Goal: Transaction & Acquisition: Purchase product/service

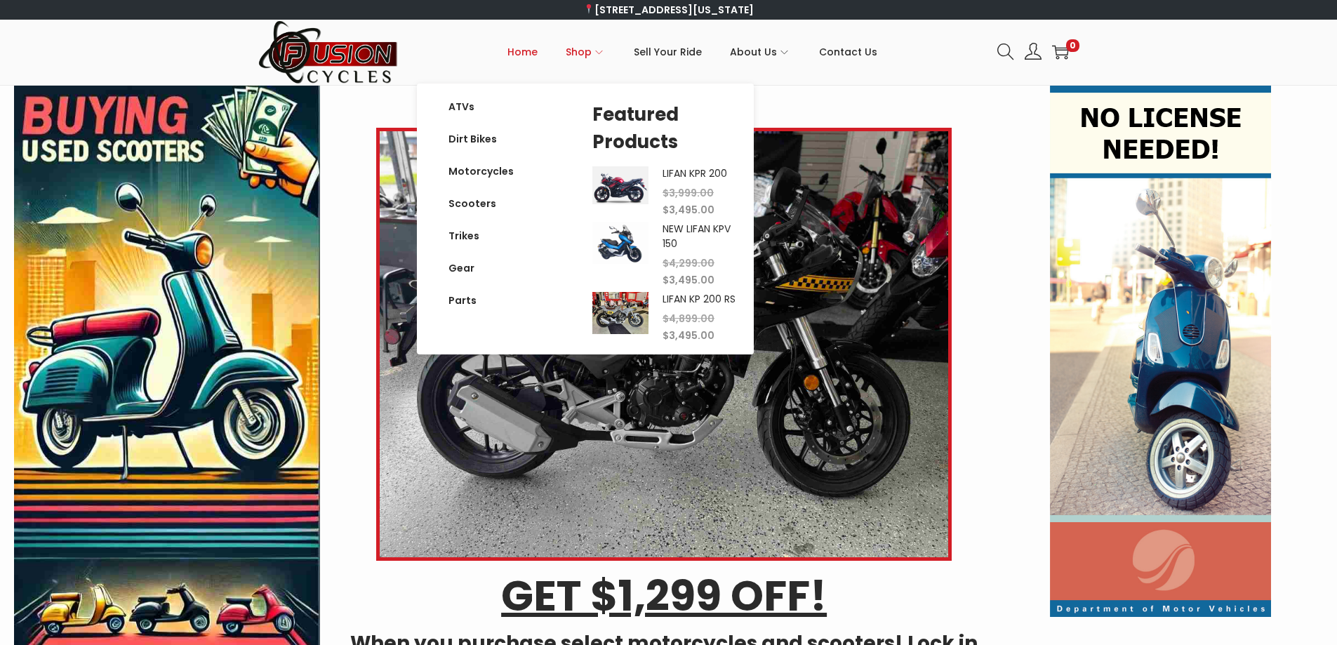
click at [592, 51] on span "Shop" at bounding box center [579, 51] width 26 height 35
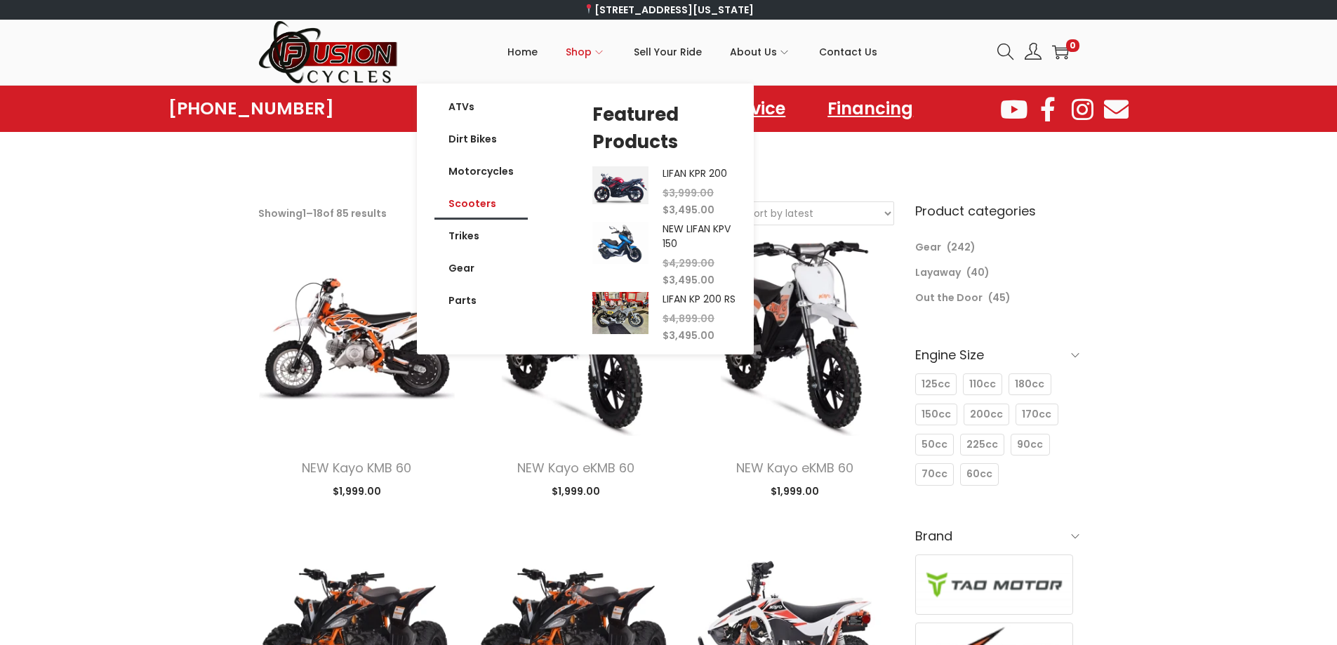
click at [469, 199] on link "Scooters" at bounding box center [480, 203] width 93 height 32
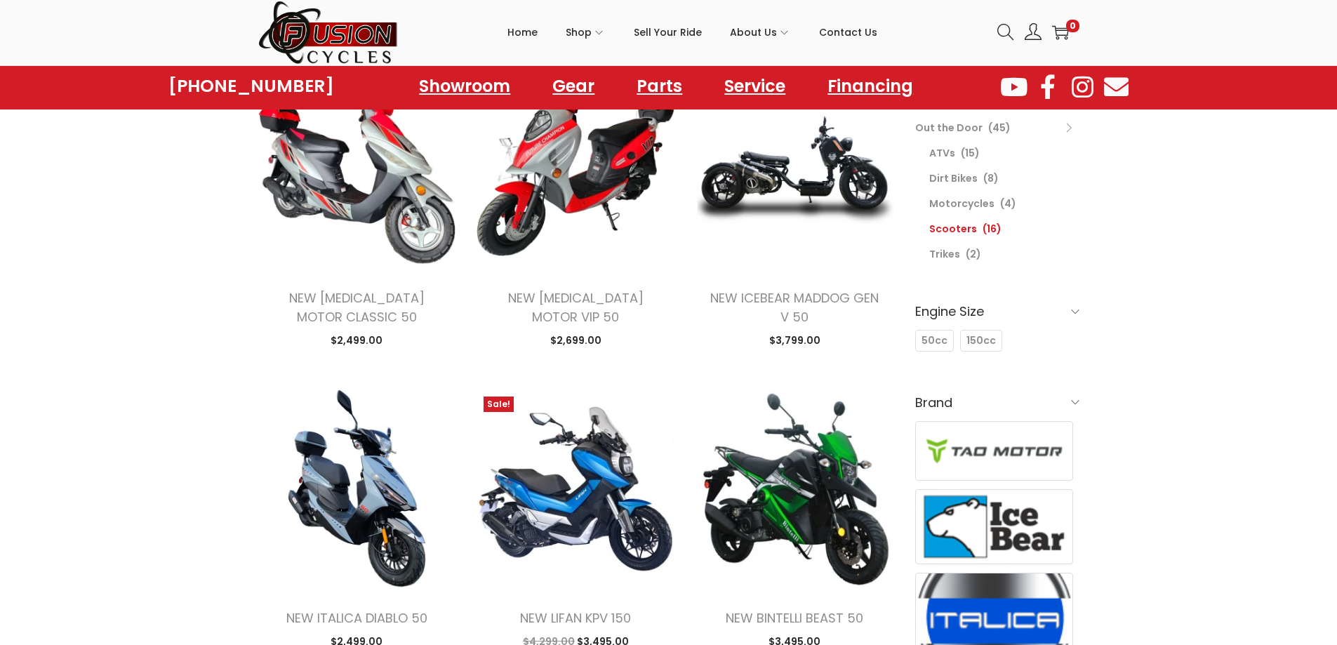
scroll to position [211, 0]
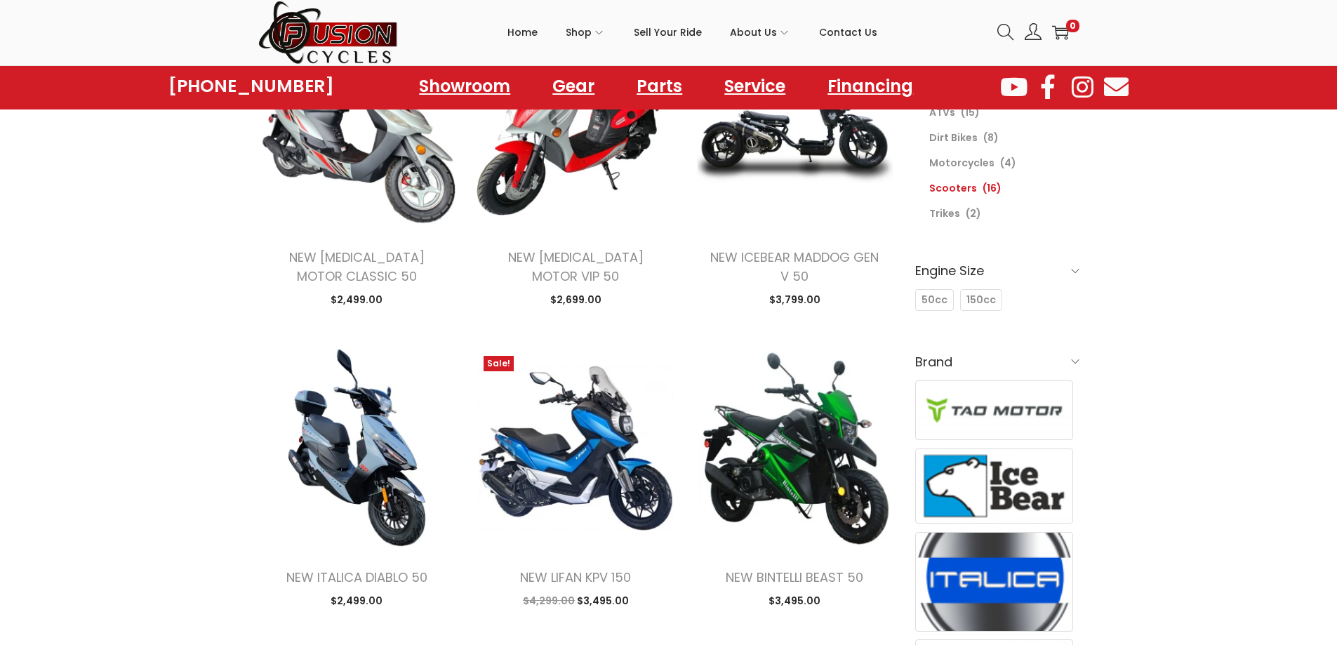
click at [1076, 359] on span at bounding box center [1075, 361] width 8 height 8
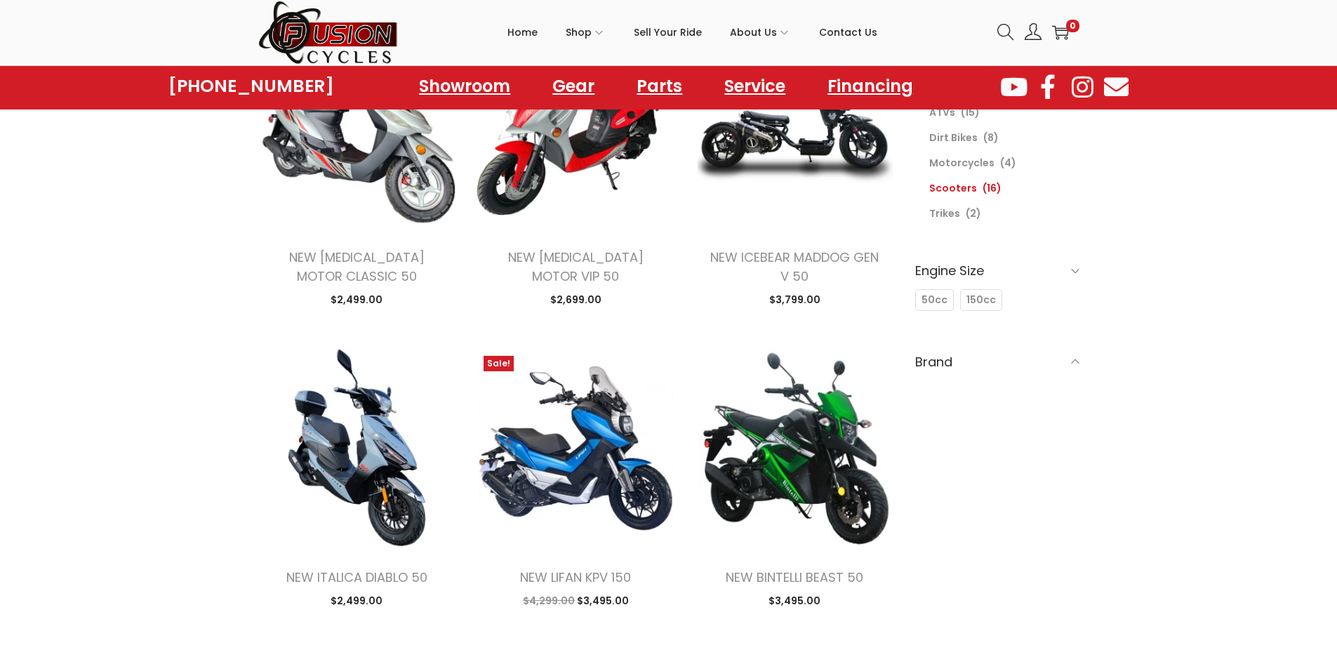
click at [1076, 359] on span at bounding box center [1075, 361] width 8 height 8
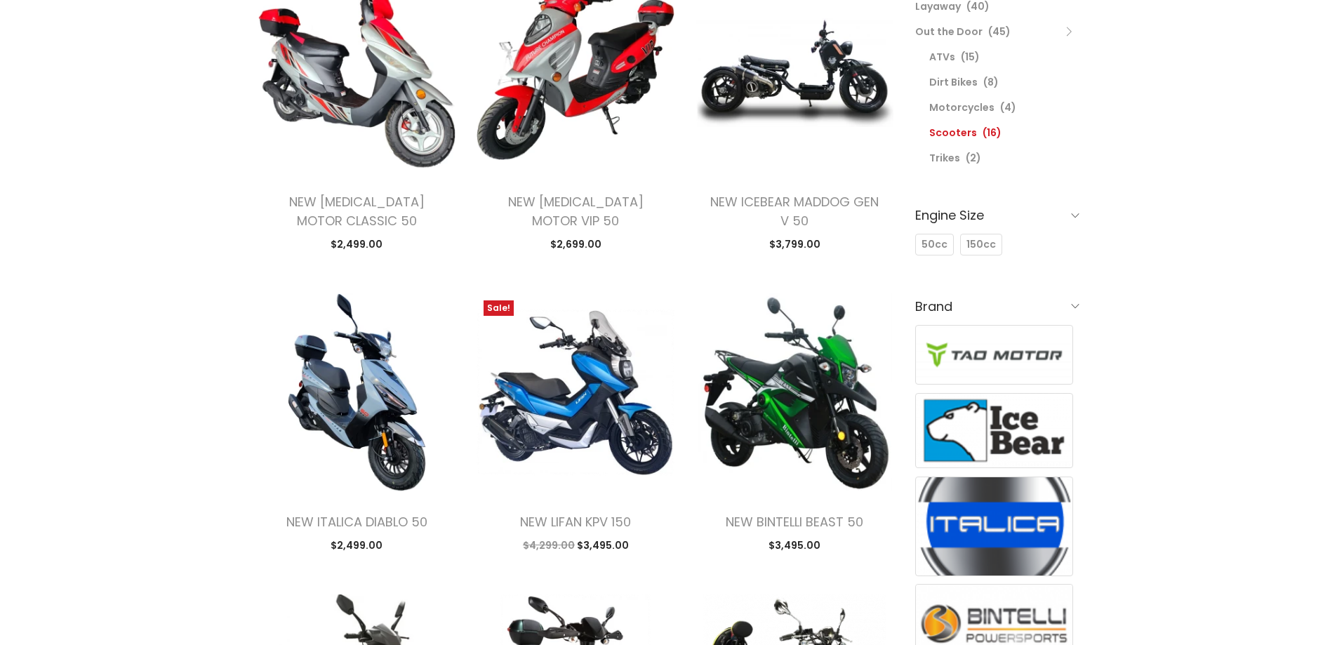
scroll to position [0, 0]
